Goal: Book appointment/travel/reservation

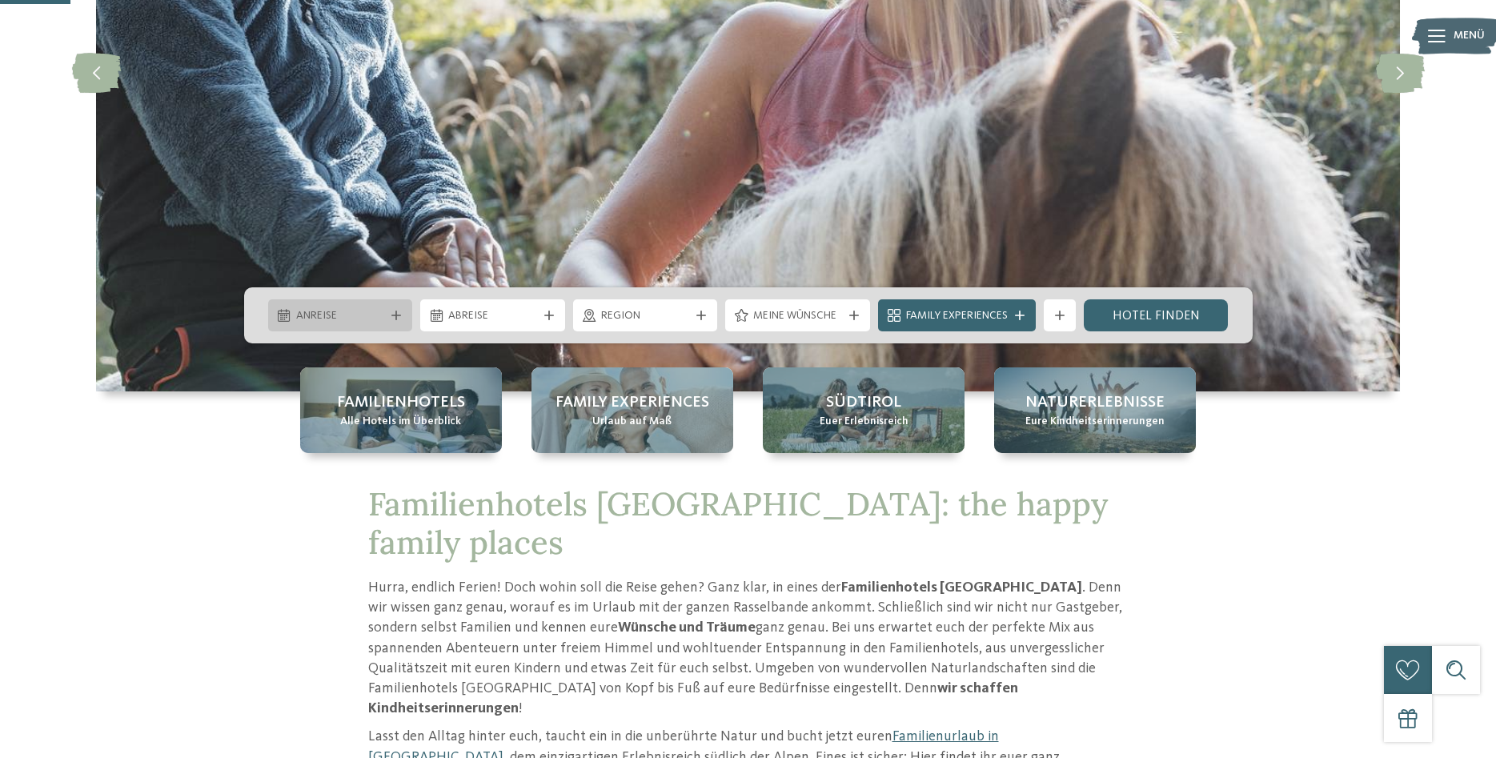
scroll to position [327, 0]
click at [382, 323] on span "Anreise" at bounding box center [340, 316] width 89 height 16
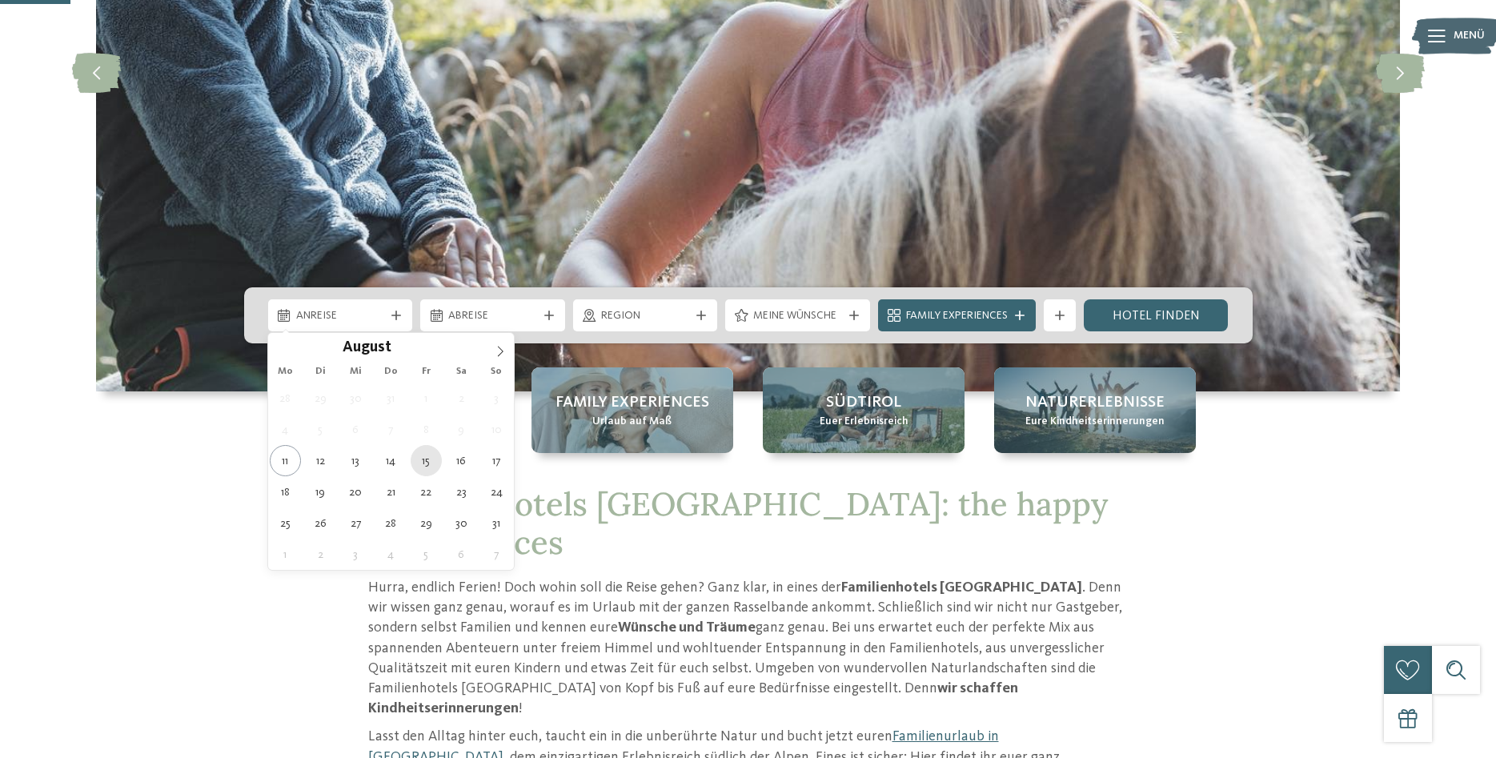
type div "15.08.2025"
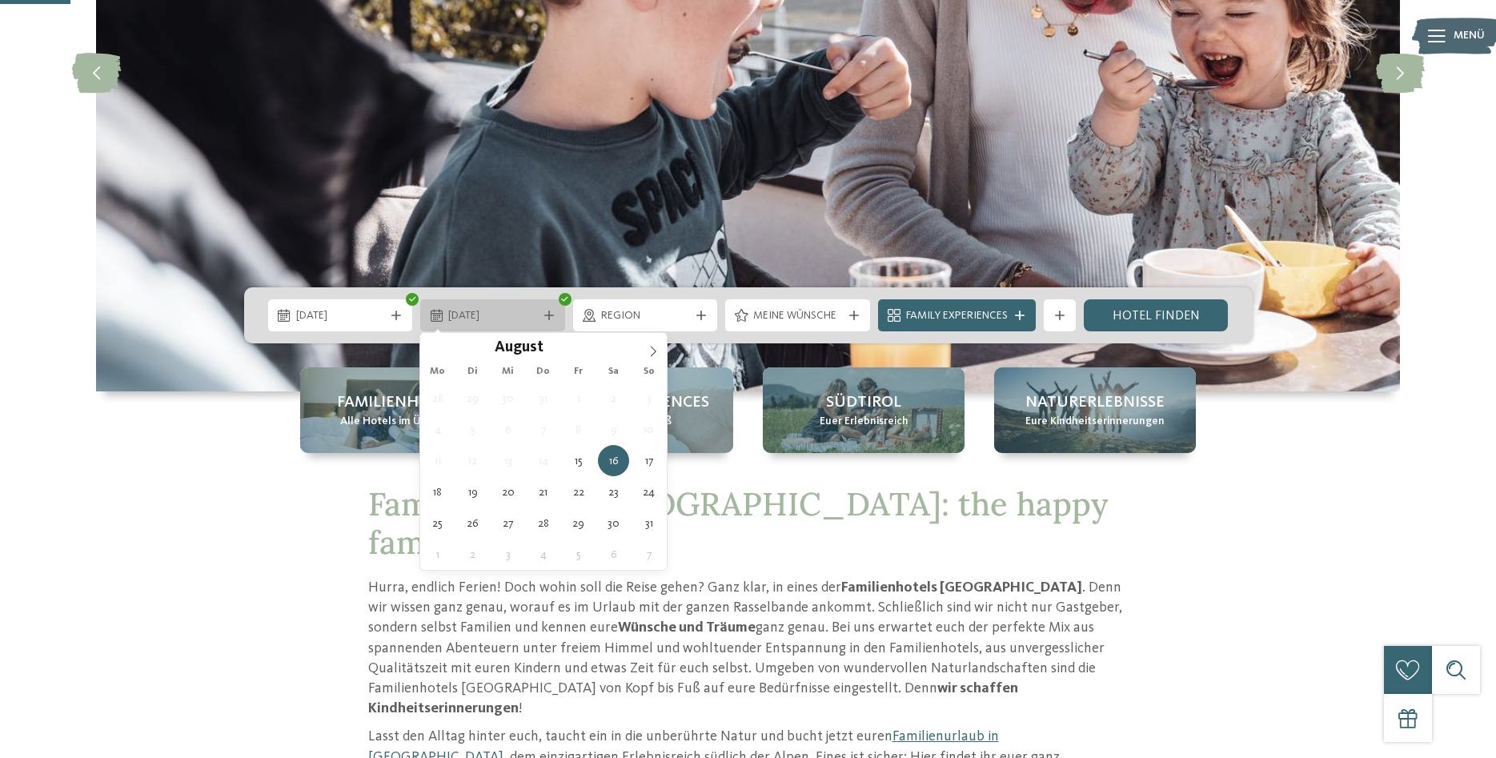
click at [528, 311] on span "16.08.2025" at bounding box center [492, 316] width 89 height 16
type div "22.08.2025"
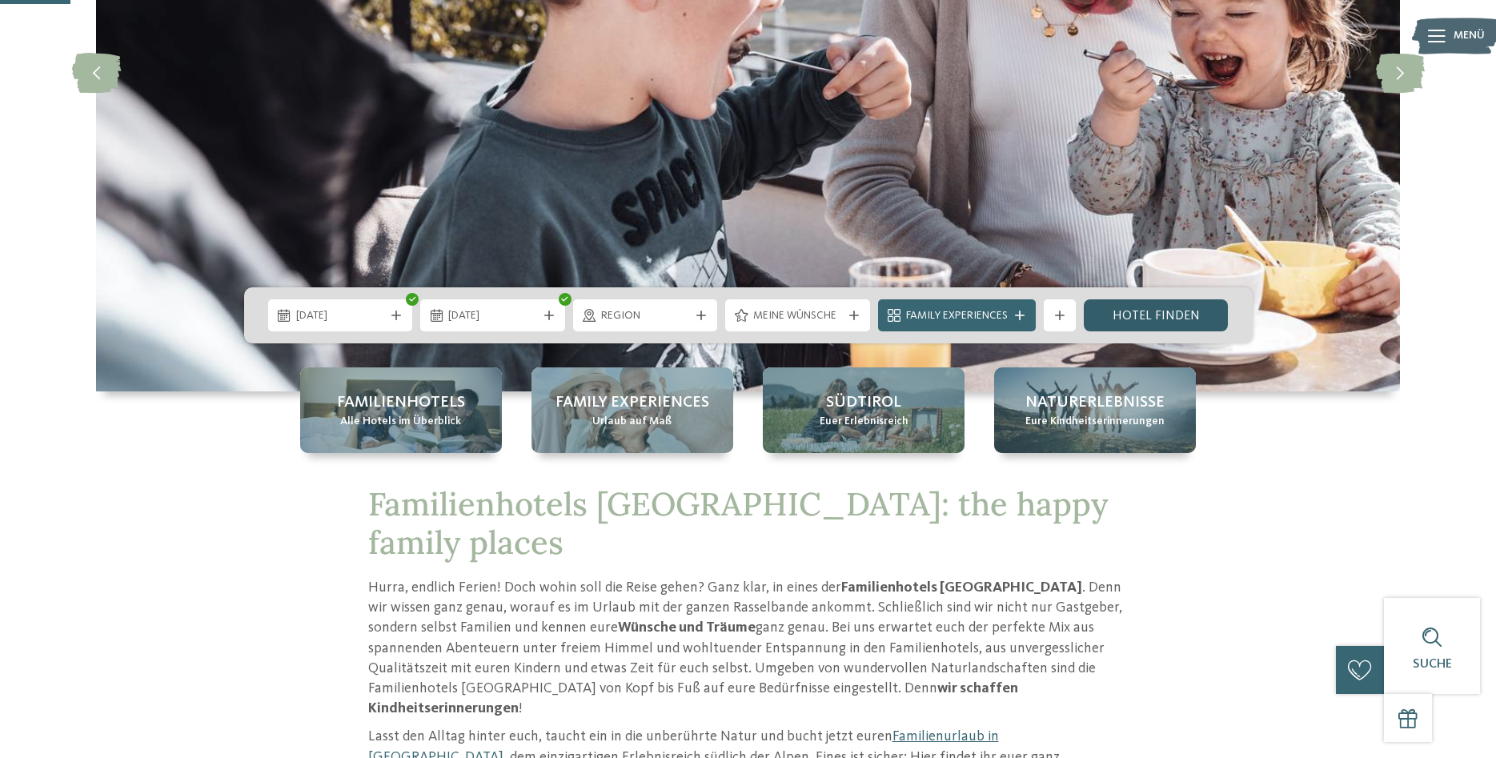
click at [1134, 324] on link "Hotel finden" at bounding box center [1156, 315] width 145 height 32
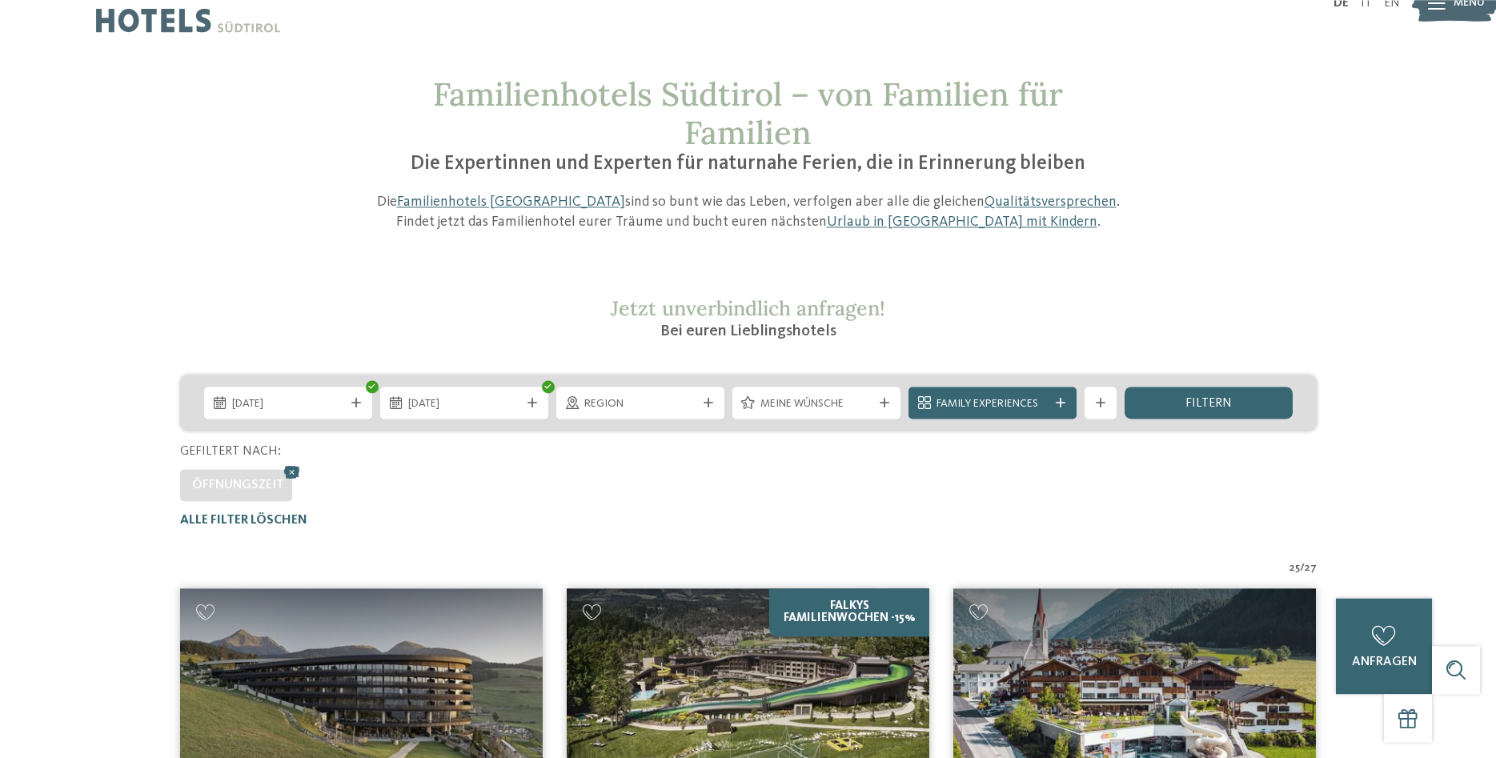
scroll to position [490, 0]
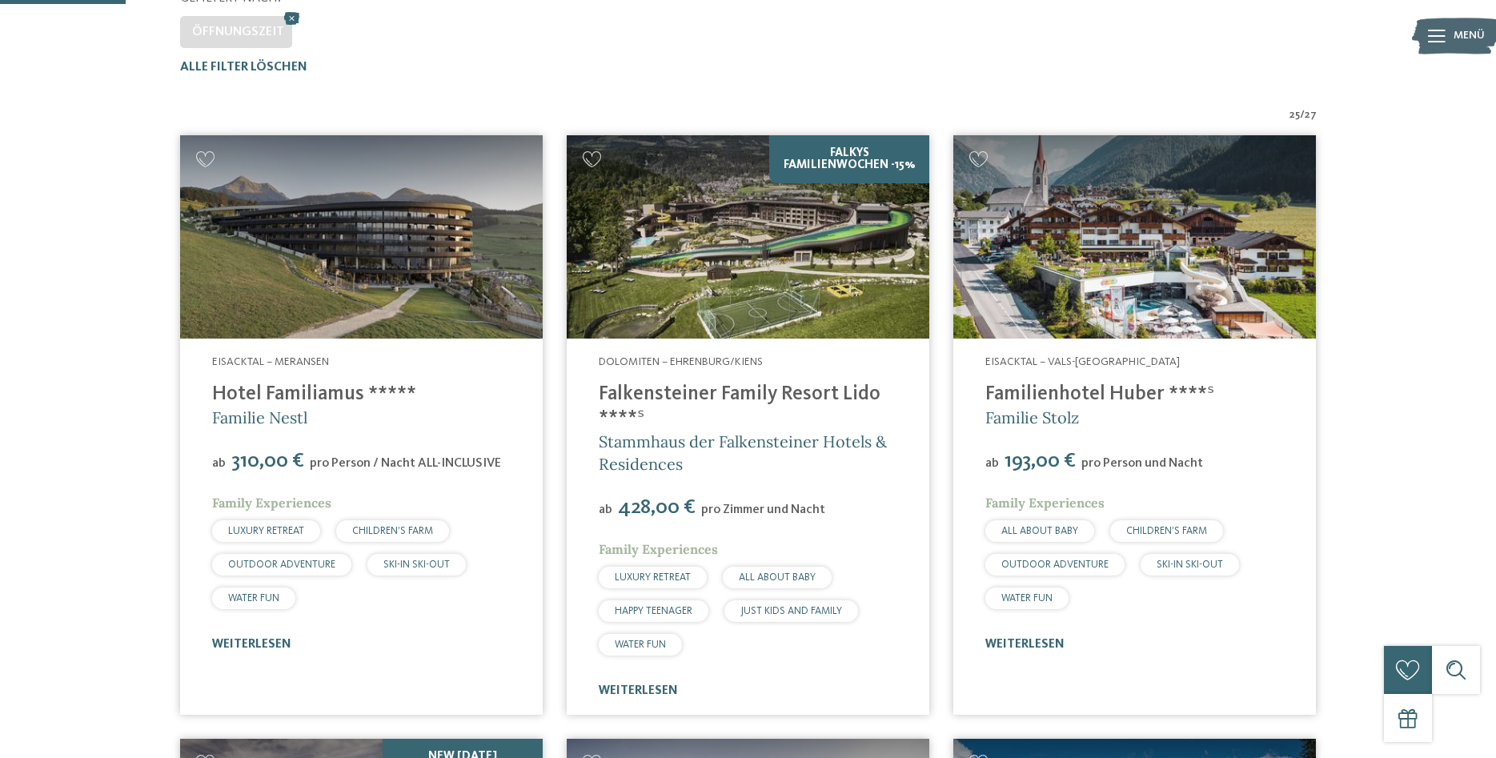
click at [280, 638] on div "weiterlesen" at bounding box center [361, 644] width 299 height 15
click at [279, 642] on link "weiterlesen" at bounding box center [251, 644] width 79 height 13
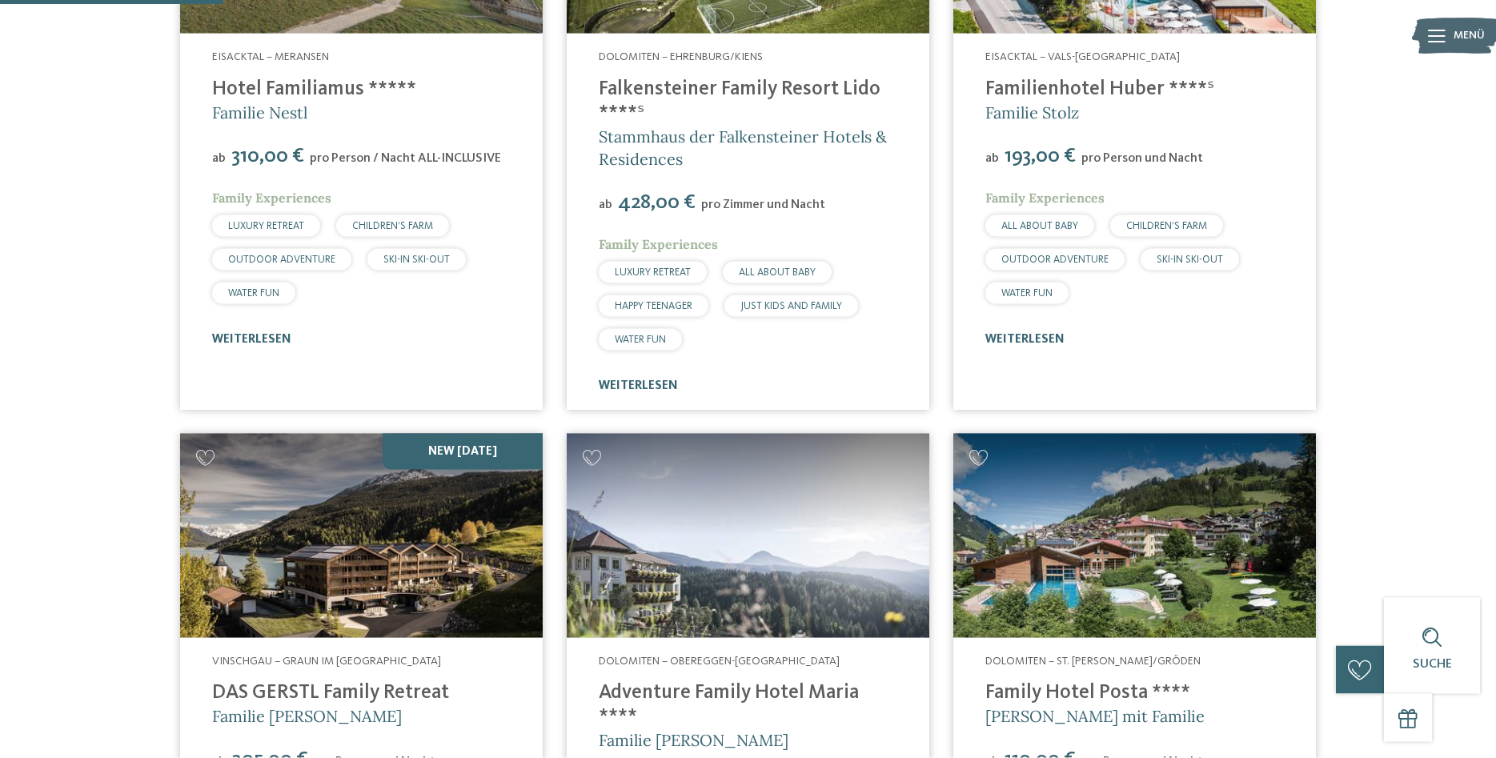
scroll to position [980, 0]
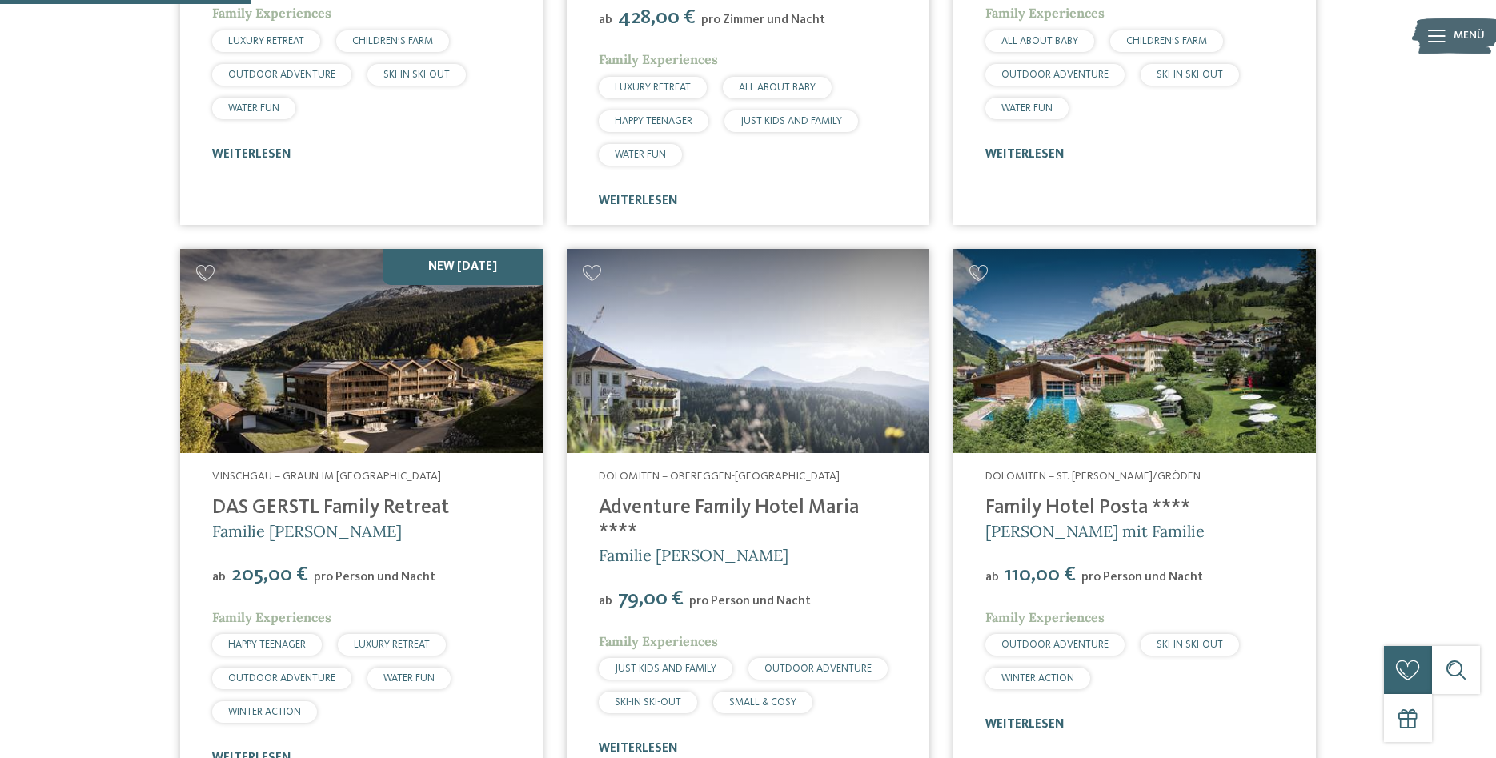
click at [396, 361] on img at bounding box center [361, 351] width 363 height 204
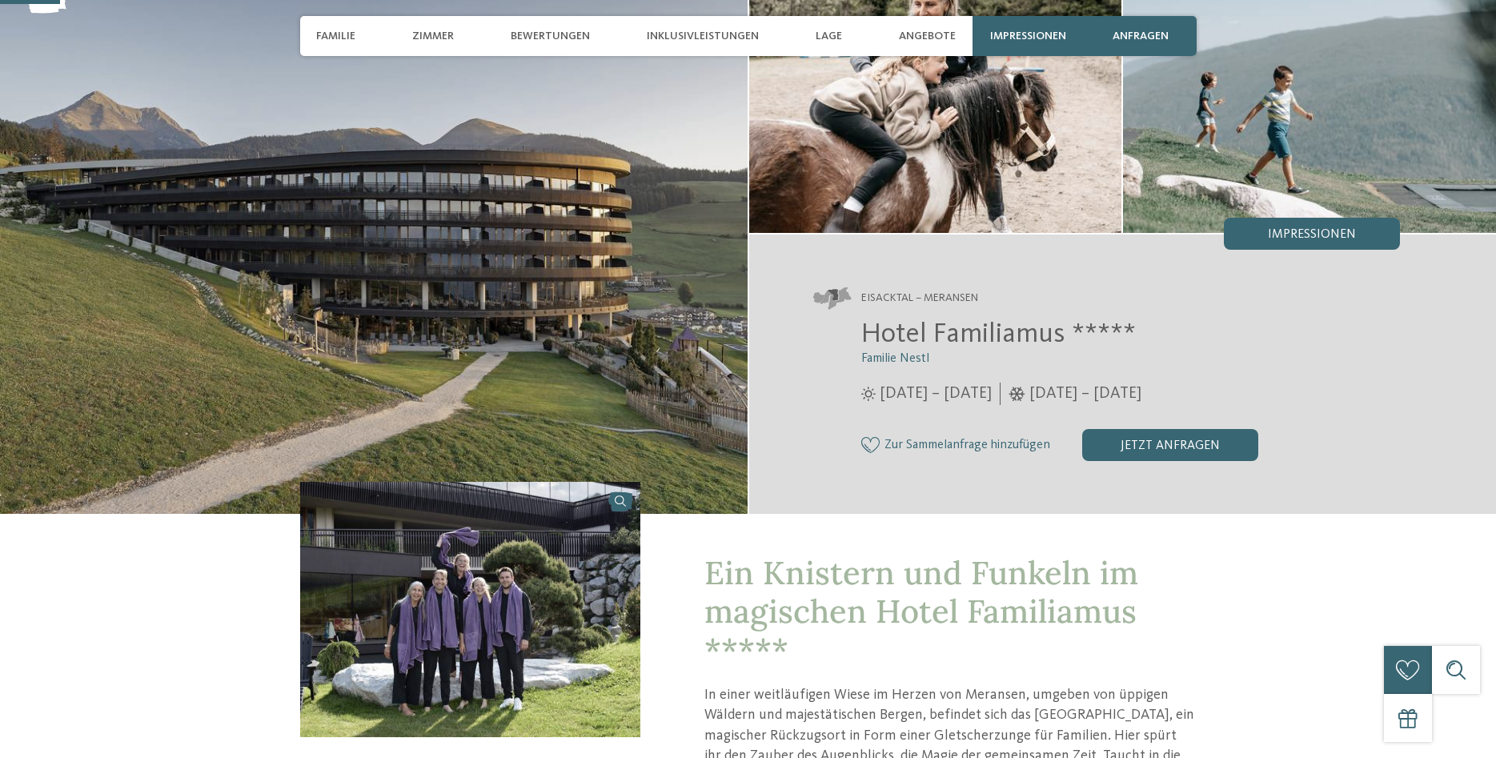
scroll to position [245, 0]
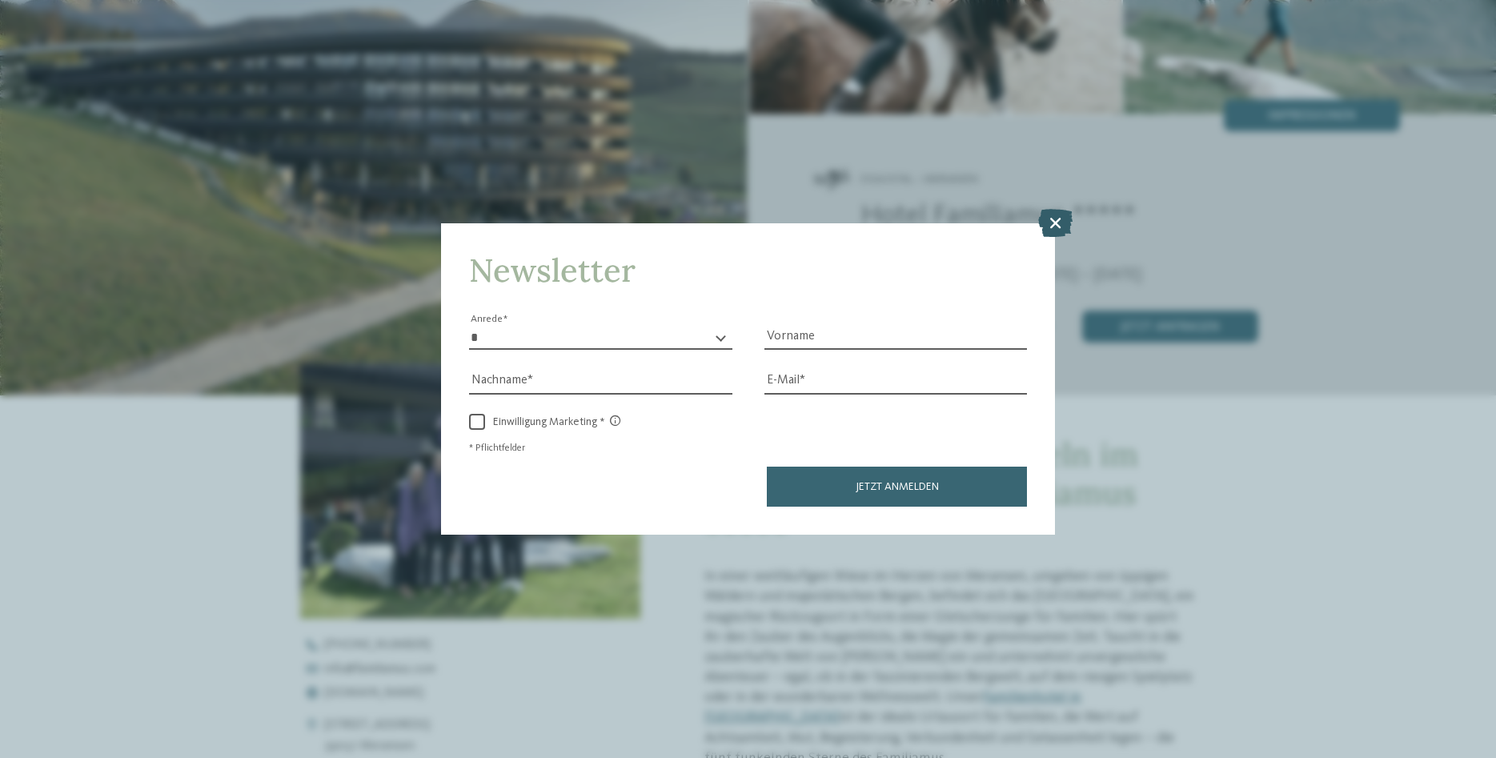
click at [1052, 225] on icon at bounding box center [1055, 223] width 34 height 28
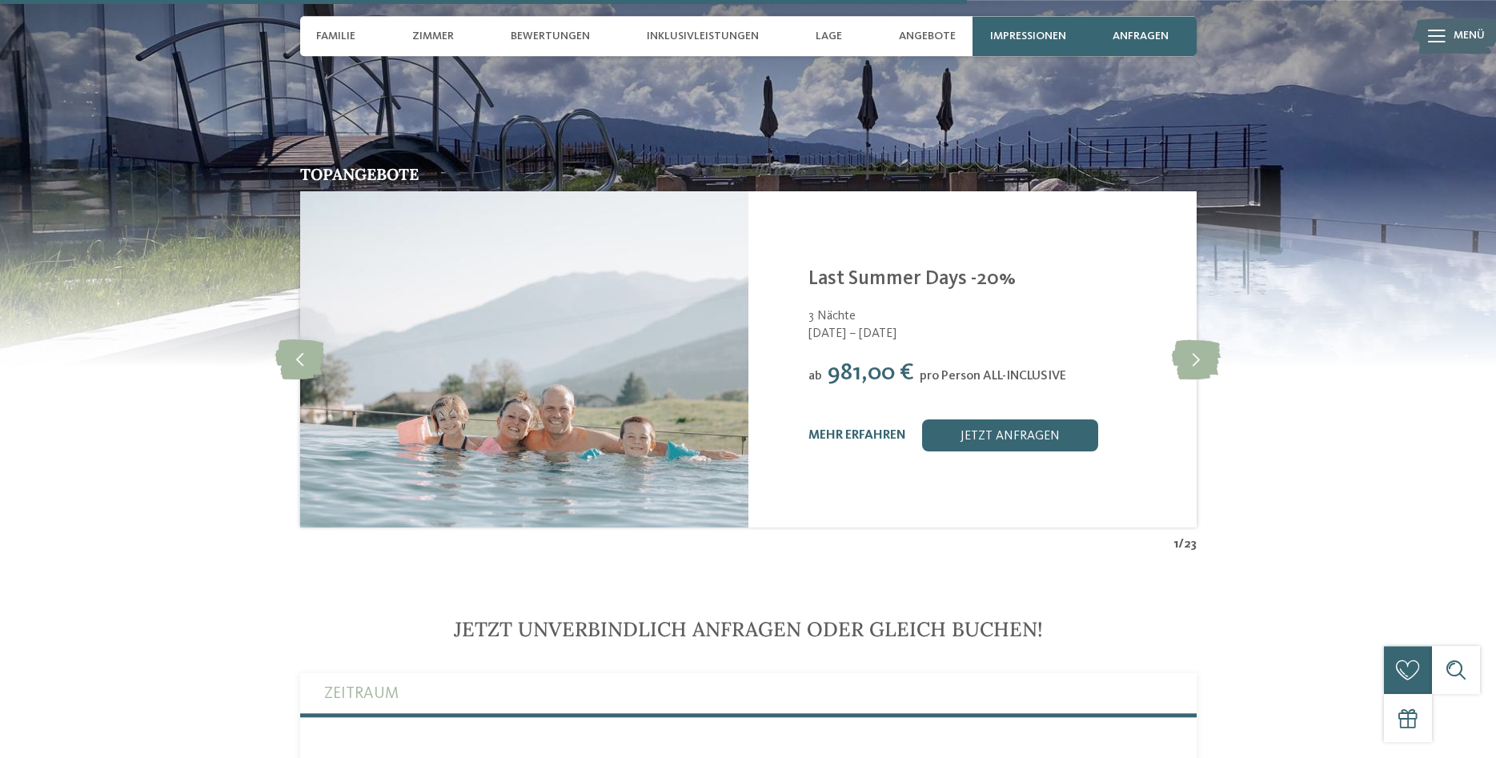
scroll to position [3838, 0]
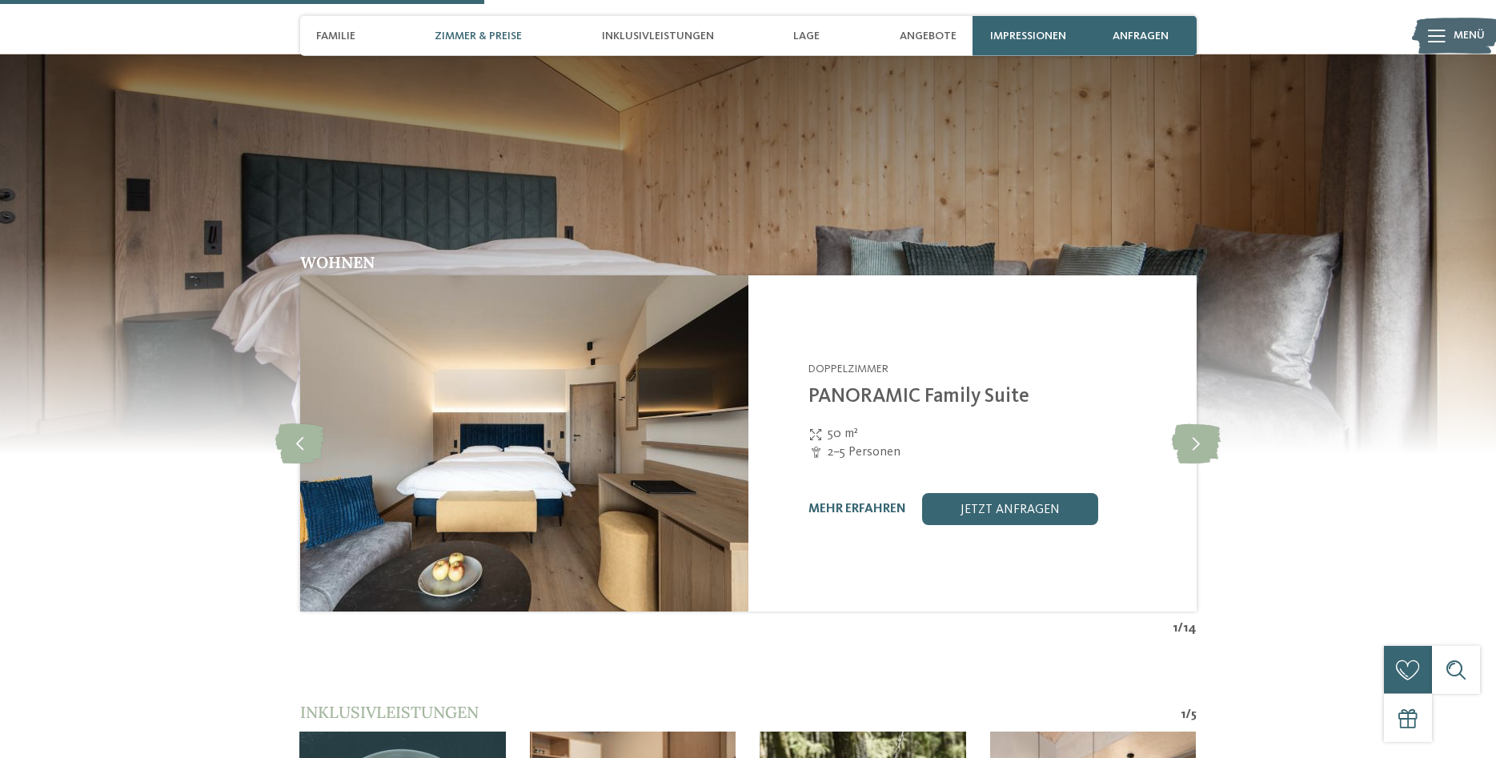
scroll to position [1715, 0]
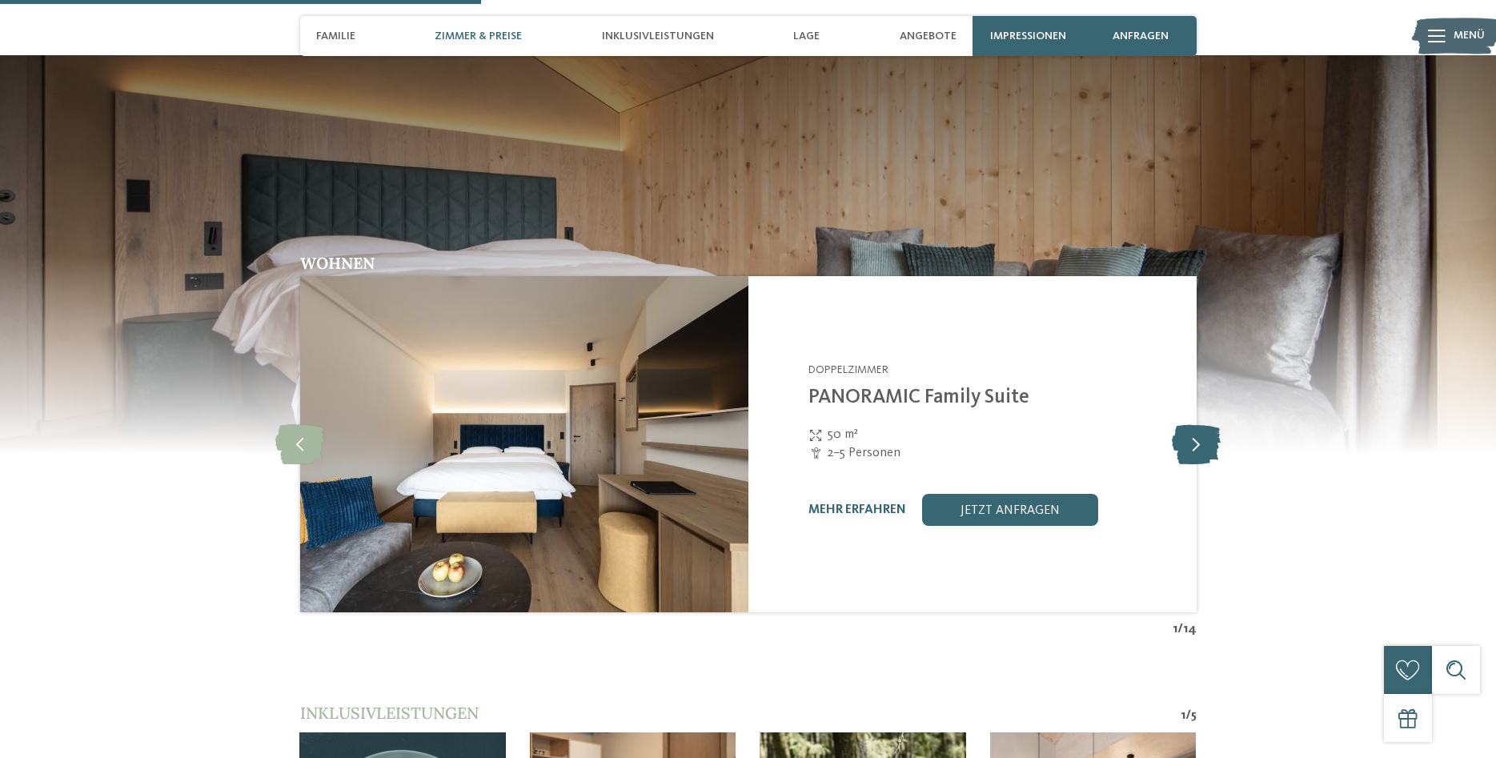
click at [1187, 424] on icon at bounding box center [1196, 444] width 49 height 40
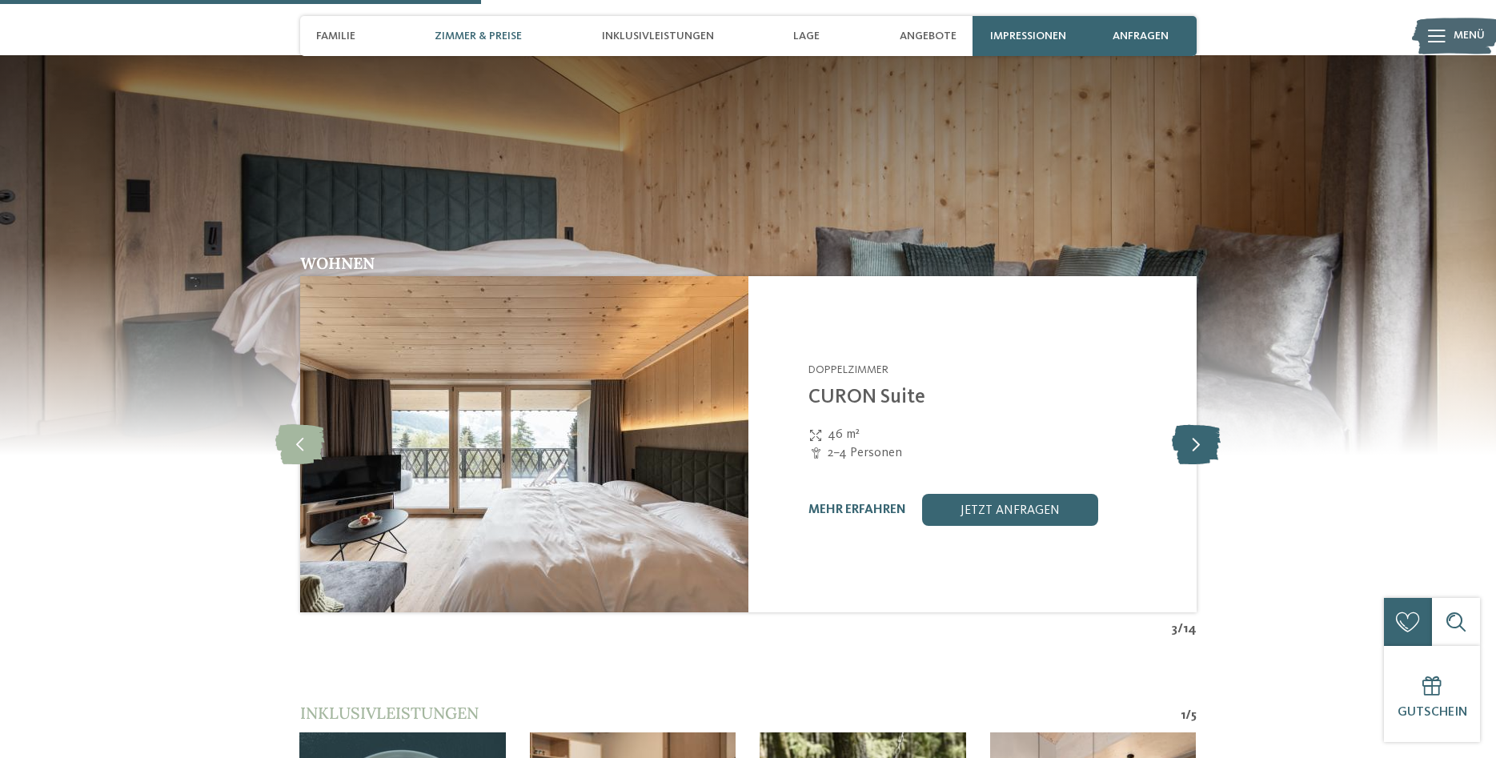
click at [1187, 424] on icon at bounding box center [1196, 444] width 49 height 40
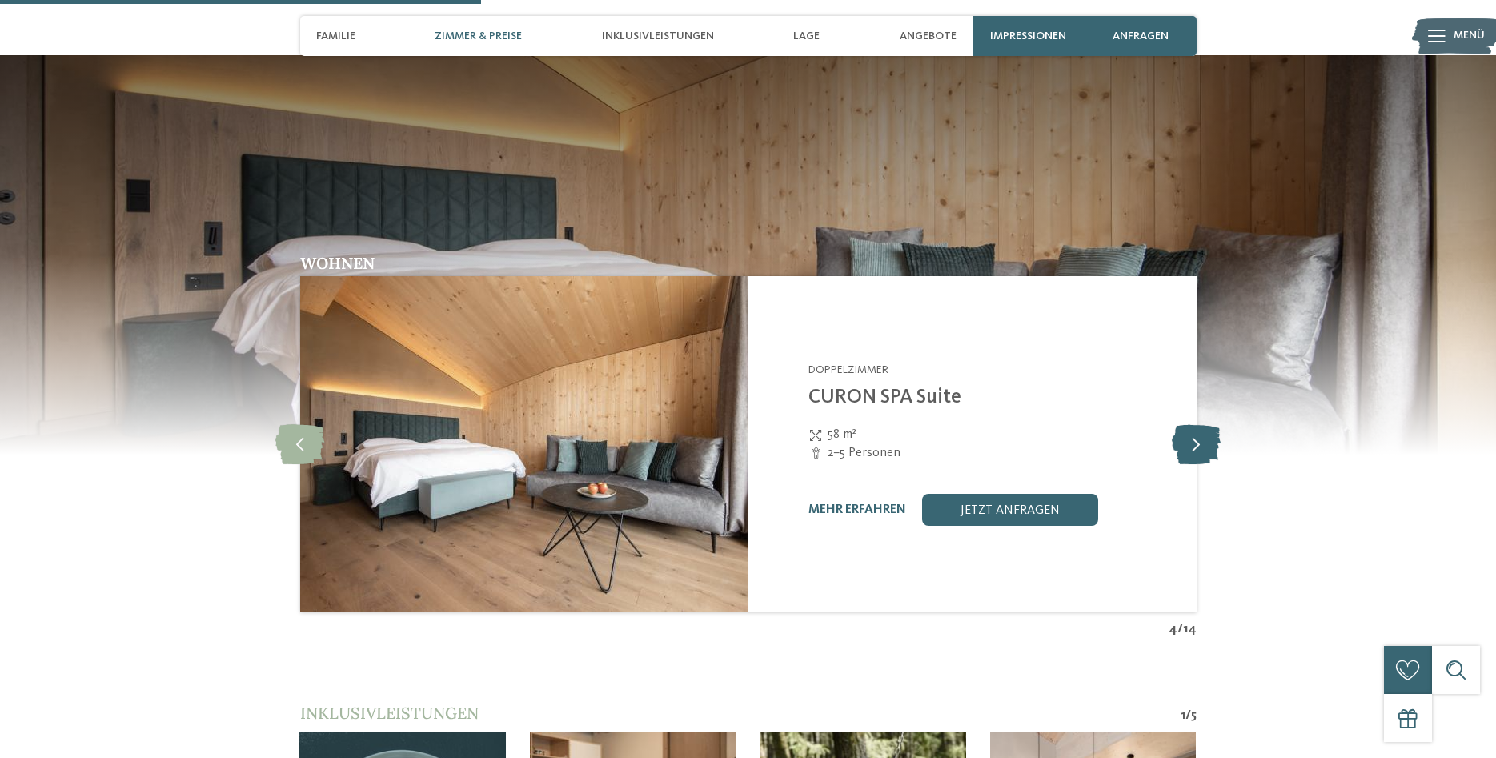
click at [1187, 424] on icon at bounding box center [1196, 444] width 49 height 40
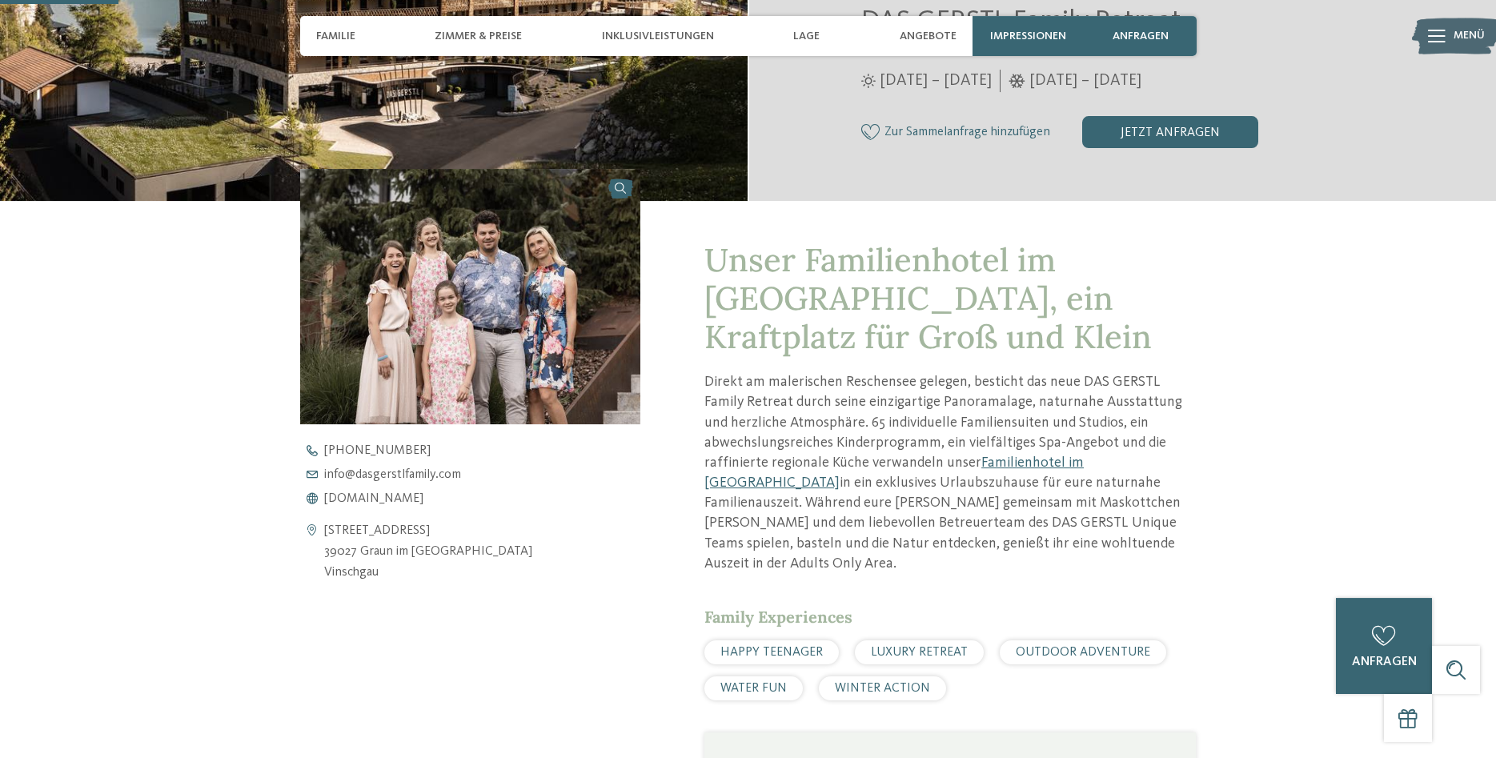
scroll to position [408, 0]
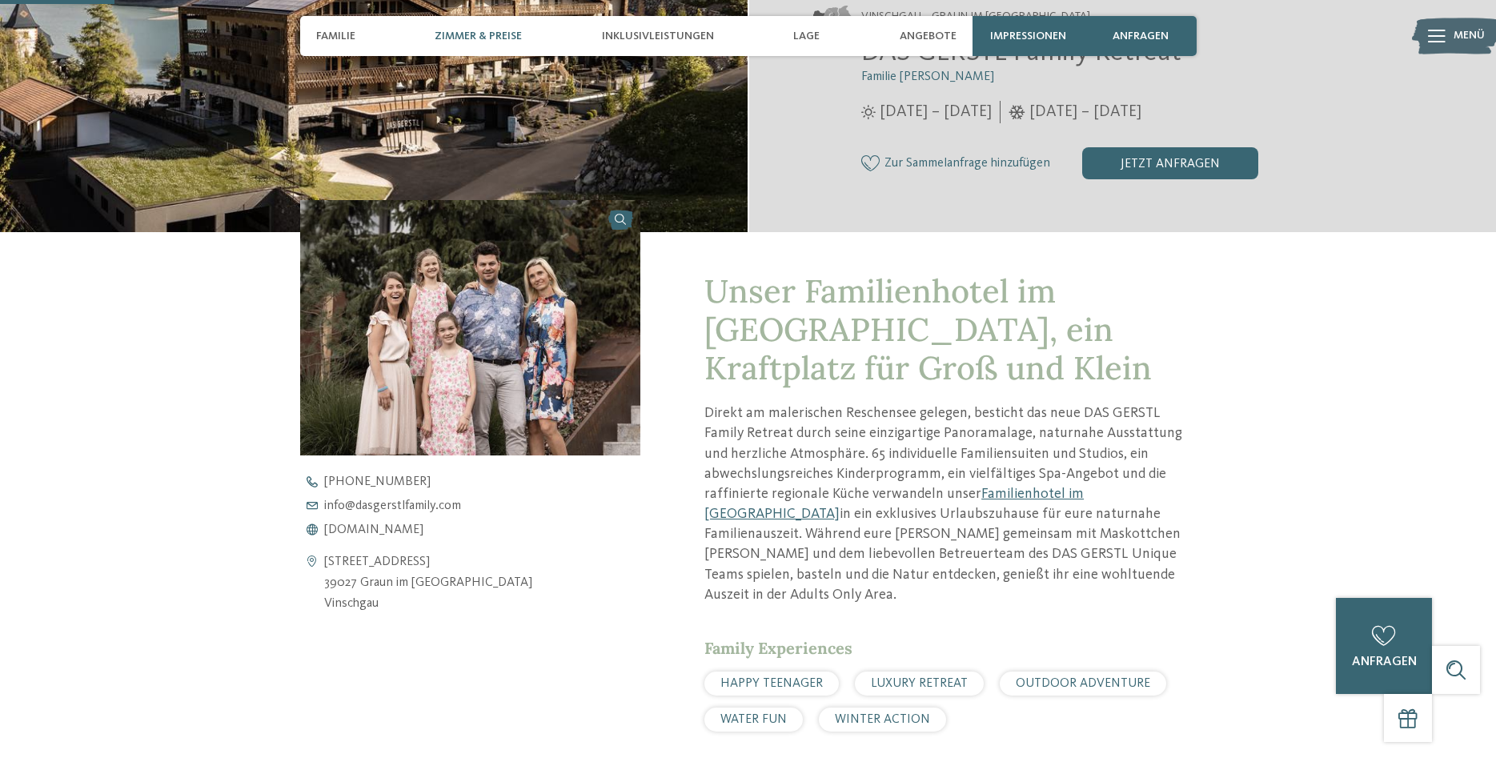
click at [488, 32] on span "Zimmer & Preise" at bounding box center [478, 37] width 87 height 14
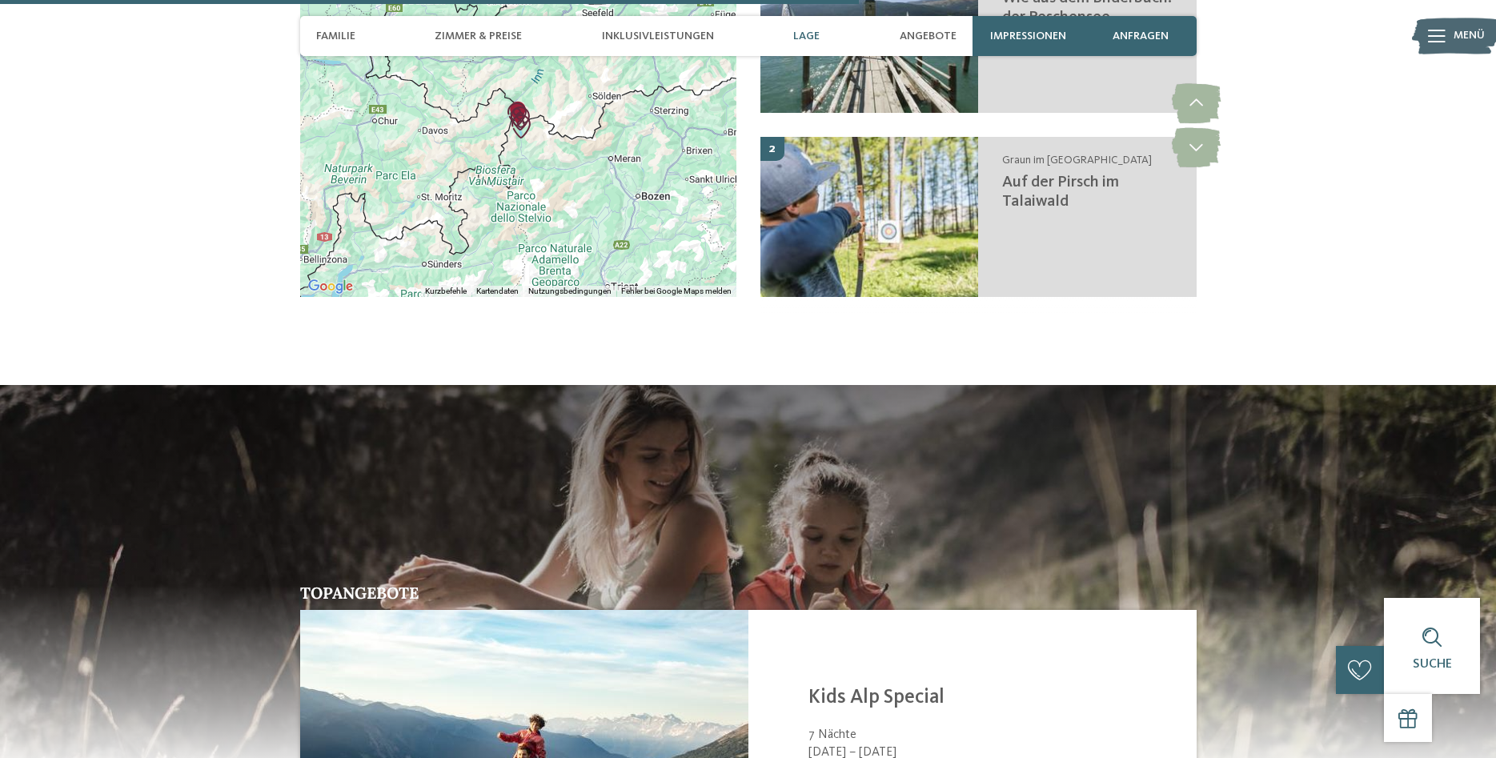
scroll to position [3376, 0]
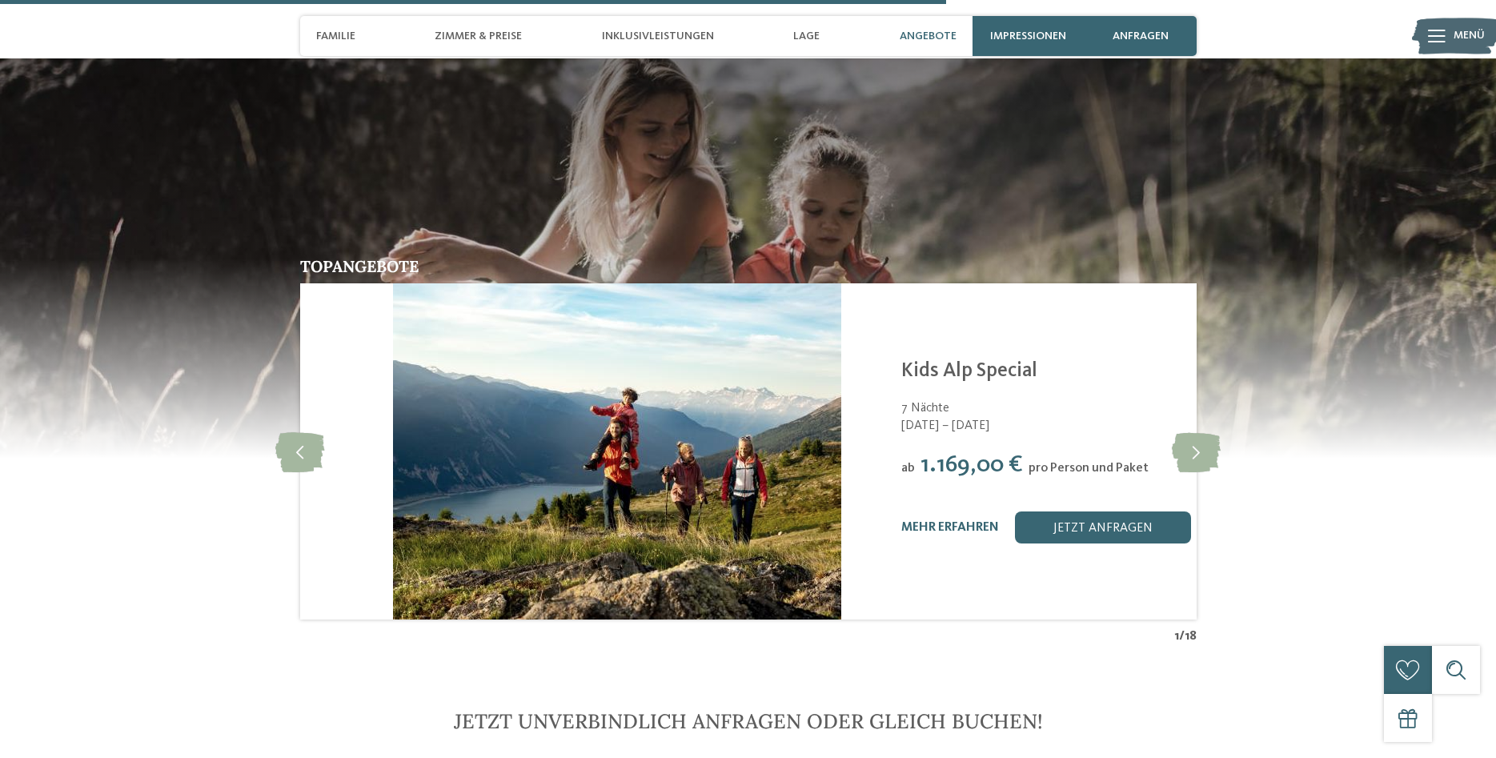
drag, startPoint x: 935, startPoint y: 443, endPoint x: 1052, endPoint y: 447, distance: 117.0
click at [1035, 451] on div "ab 1.169,00 € pro Person und Paket" at bounding box center [1086, 465] width 368 height 29
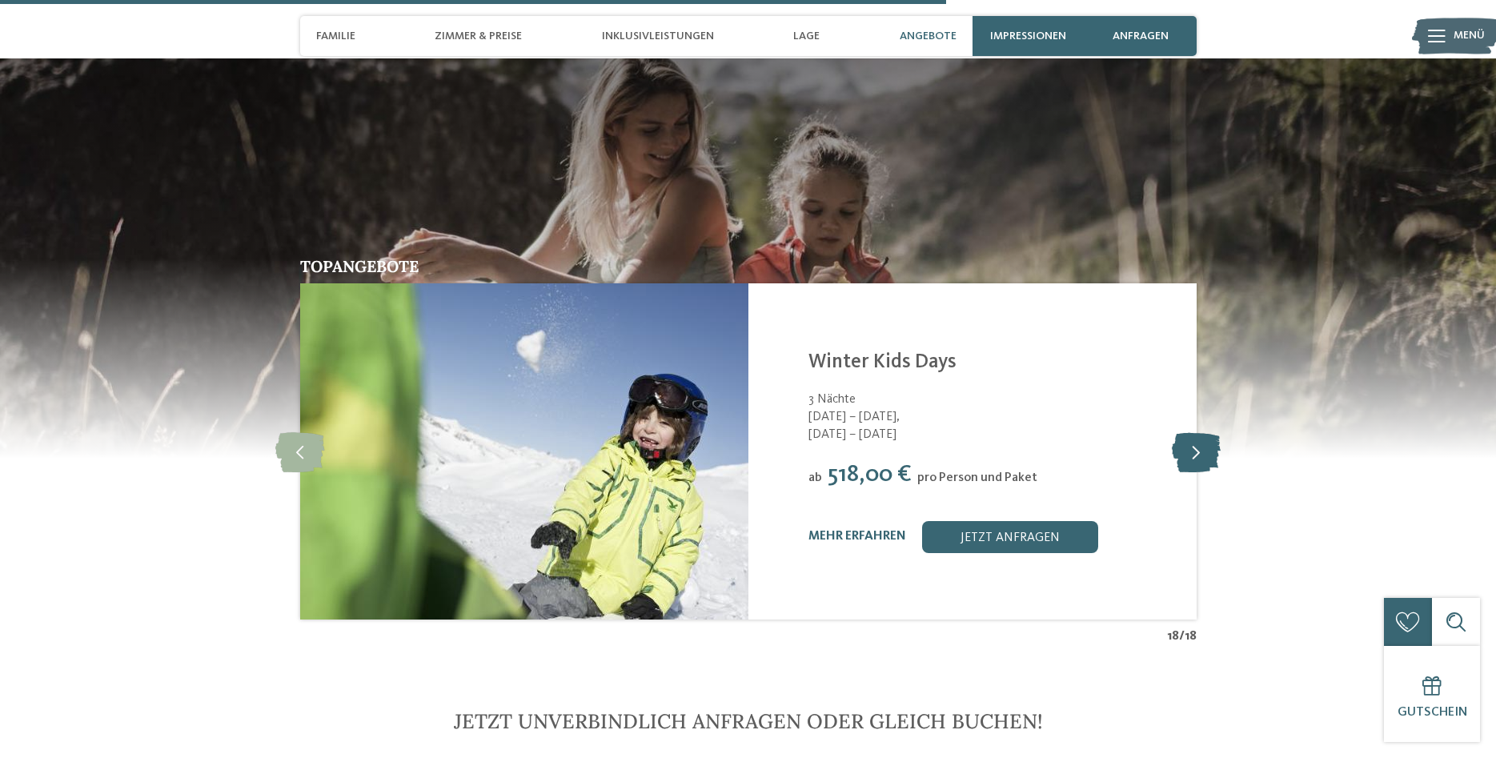
click at [1203, 433] on icon at bounding box center [1196, 452] width 49 height 40
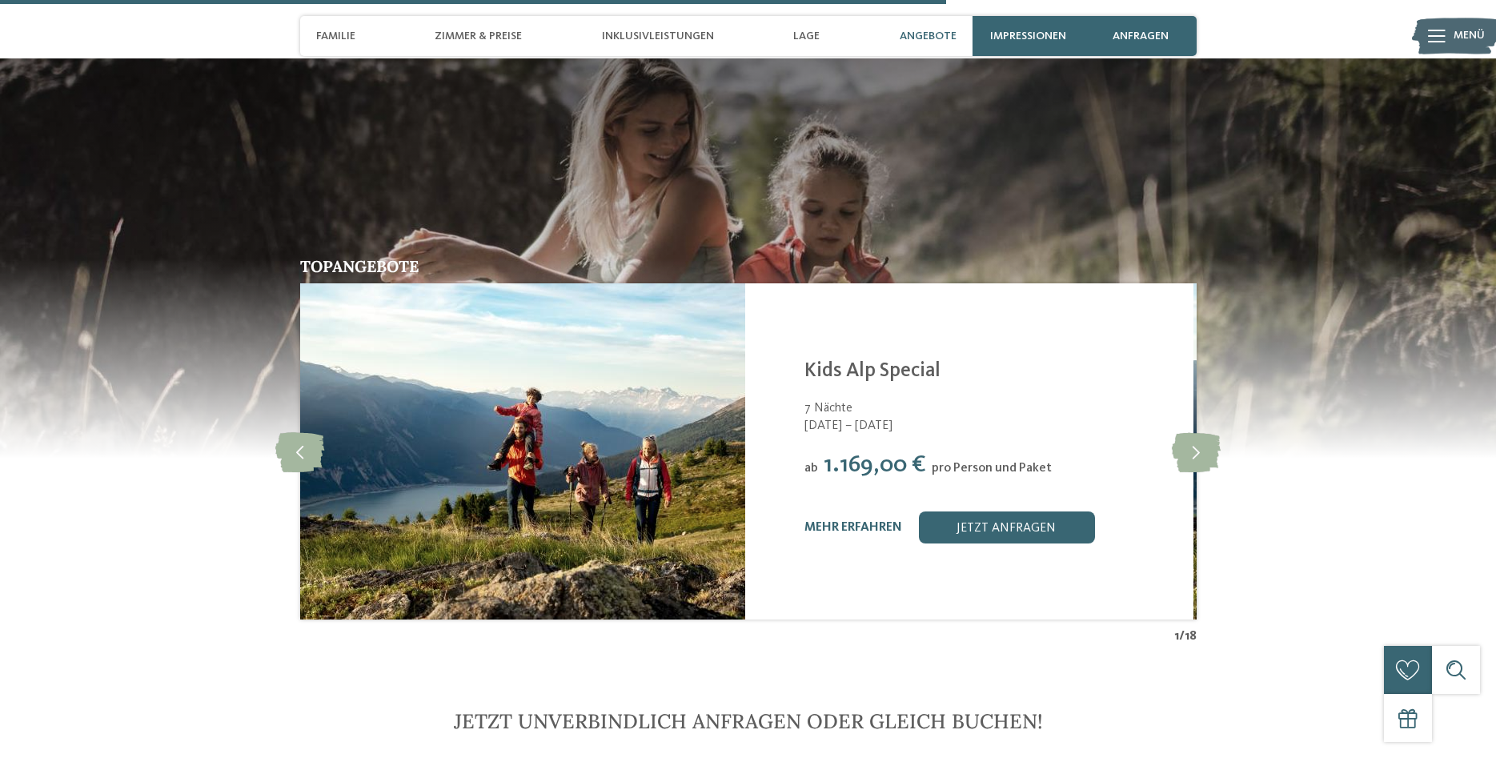
drag, startPoint x: 817, startPoint y: 444, endPoint x: 1014, endPoint y: 444, distance: 197.8
click at [974, 451] on div "ab 1.169,00 € pro Person und Paket" at bounding box center [989, 465] width 368 height 29
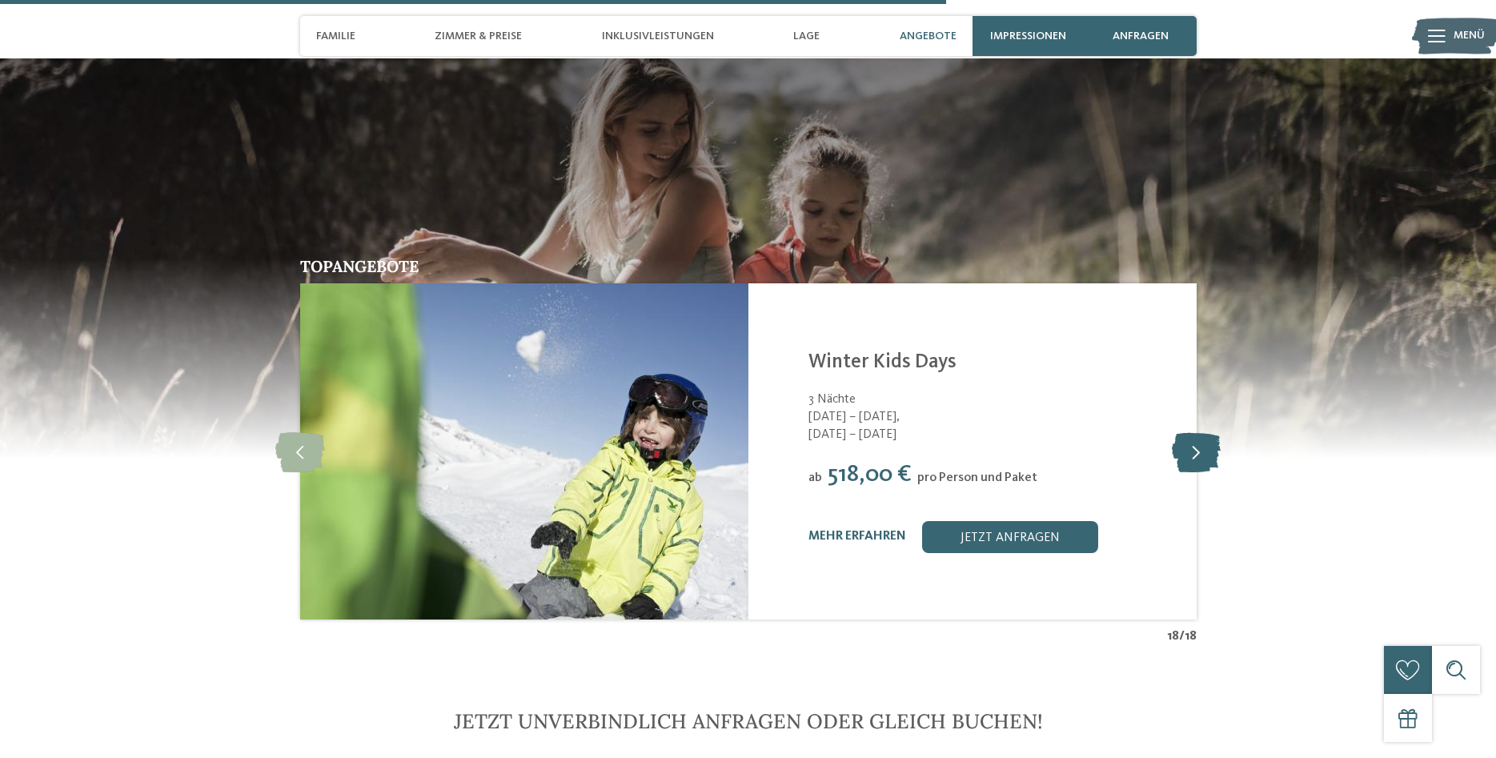
click at [1207, 432] on icon at bounding box center [1196, 452] width 49 height 40
